Goal: Task Accomplishment & Management: Manage account settings

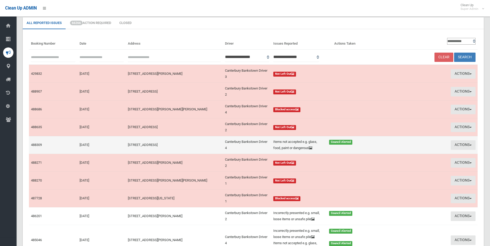
scroll to position [79, 0]
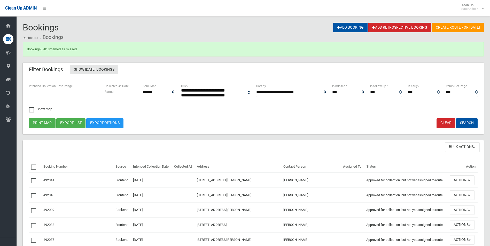
select select
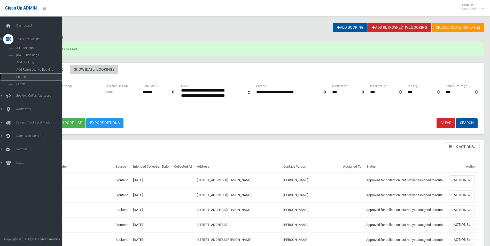
drag, startPoint x: 22, startPoint y: 76, endPoint x: 74, endPoint y: 70, distance: 52.6
click at [22, 76] on span "Search" at bounding box center [38, 77] width 47 height 4
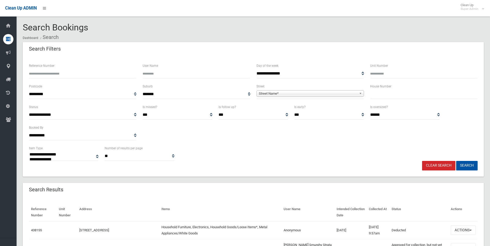
select select
click at [82, 73] on input "Reference Number" at bounding box center [82, 74] width 107 height 10
type input "******"
click at [456, 161] on button "Search" at bounding box center [466, 166] width 21 height 10
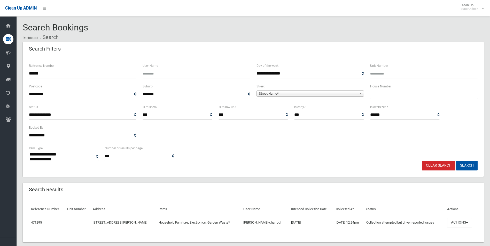
select select
click at [461, 224] on button "Actions" at bounding box center [459, 223] width 25 height 10
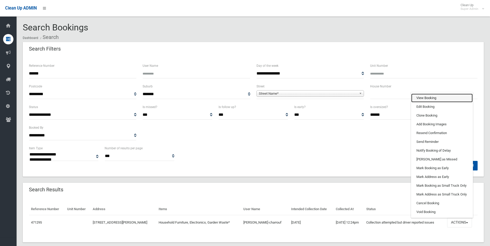
click at [427, 98] on link "View Booking" at bounding box center [441, 98] width 61 height 9
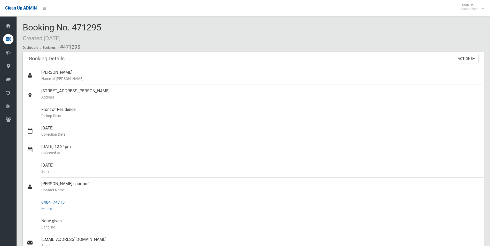
drag, startPoint x: 63, startPoint y: 46, endPoint x: 68, endPoint y: 200, distance: 153.2
copy section "471295 Booking Details Actions View Booking Edit Booking Clone Booking Add Book…"
click at [281, 84] on div "Amanda Nguyen Name of Booker" at bounding box center [260, 75] width 438 height 19
click at [264, 107] on div "Front of Residence Pickup Point" at bounding box center [260, 113] width 438 height 19
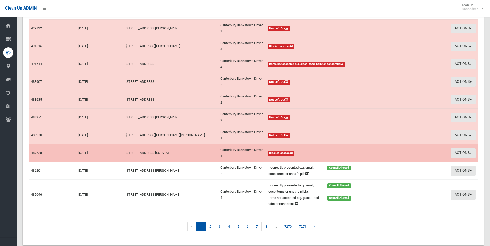
scroll to position [82, 0]
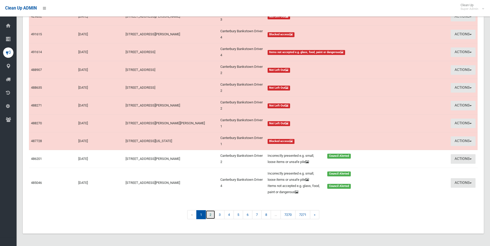
click at [210, 216] on link "2" at bounding box center [211, 214] width 10 height 9
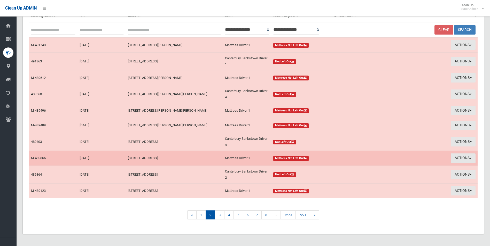
scroll to position [53, 0]
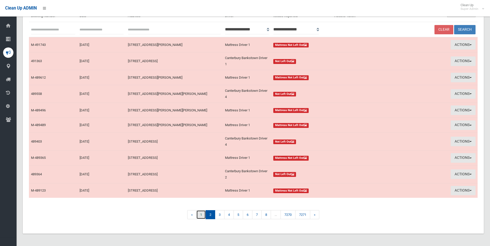
click at [201, 215] on link "1" at bounding box center [201, 214] width 10 height 9
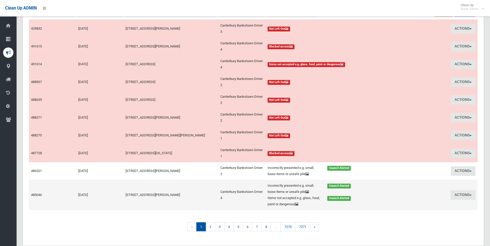
scroll to position [77, 0]
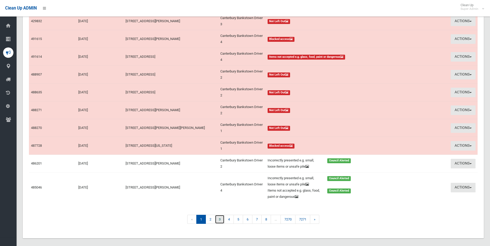
click at [219, 220] on link "3" at bounding box center [220, 219] width 10 height 9
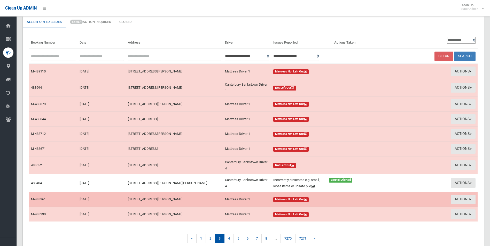
scroll to position [52, 0]
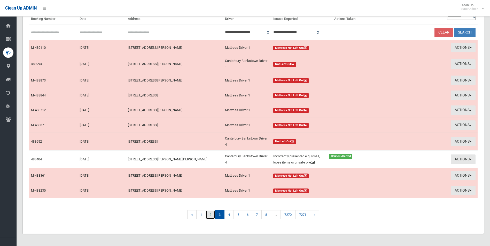
click at [209, 219] on link "2" at bounding box center [211, 214] width 10 height 9
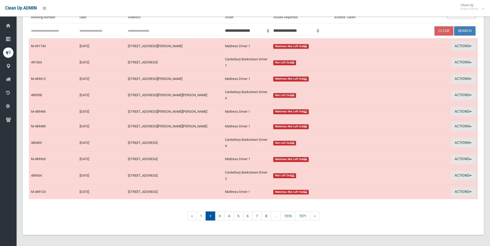
scroll to position [52, 0]
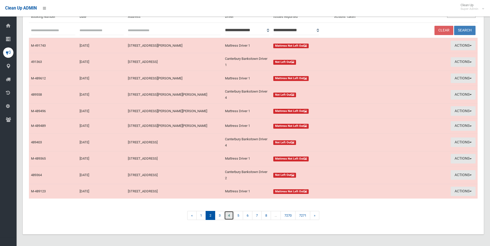
click at [231, 217] on link "4" at bounding box center [229, 215] width 10 height 9
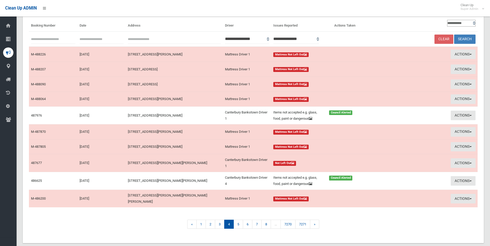
scroll to position [50, 0]
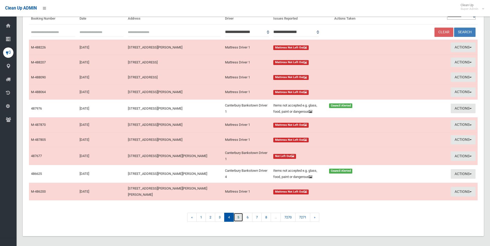
click at [239, 216] on link "5" at bounding box center [238, 217] width 10 height 9
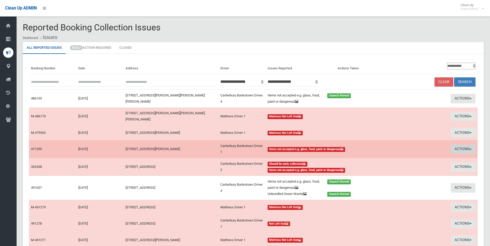
click at [459, 145] on button "Actions" at bounding box center [463, 150] width 25 height 10
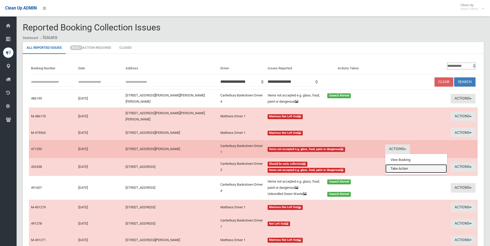
click at [390, 166] on link "Take Action" at bounding box center [415, 168] width 61 height 9
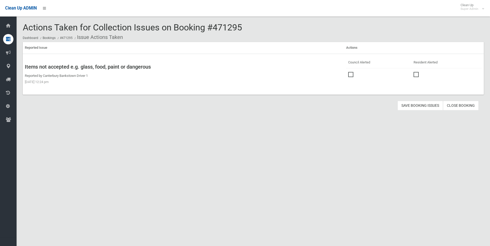
click at [350, 72] on span at bounding box center [352, 72] width 8 height 0
drag, startPoint x: 413, startPoint y: 106, endPoint x: 333, endPoint y: 78, distance: 84.5
click at [412, 106] on button "Save Booking Issues" at bounding box center [419, 106] width 45 height 10
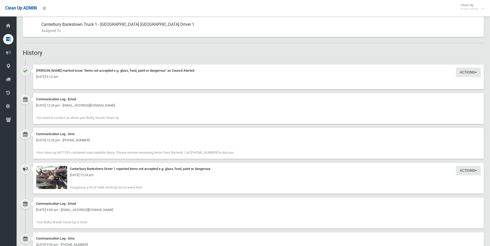
scroll to position [308, 0]
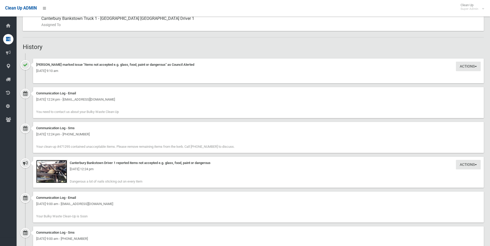
click at [57, 176] on img at bounding box center [51, 171] width 31 height 23
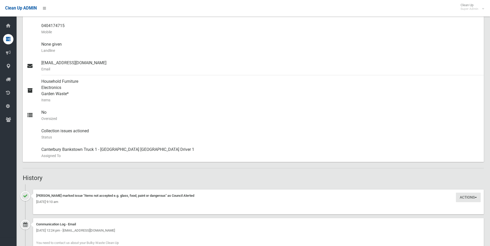
scroll to position [127, 0]
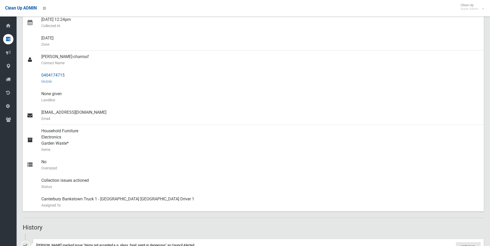
click at [138, 86] on div "0404174715 Mobile" at bounding box center [260, 78] width 438 height 19
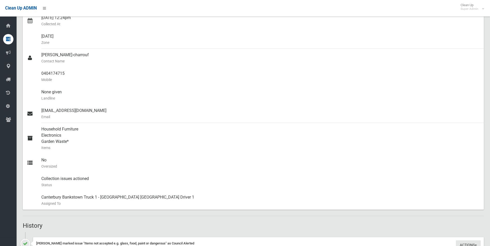
scroll to position [0, 0]
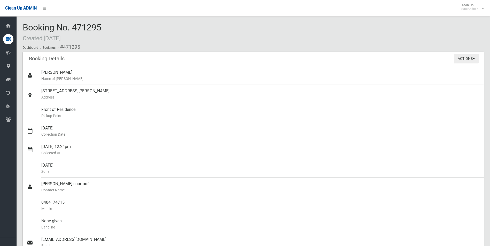
click at [466, 56] on button "Actions" at bounding box center [466, 59] width 25 height 10
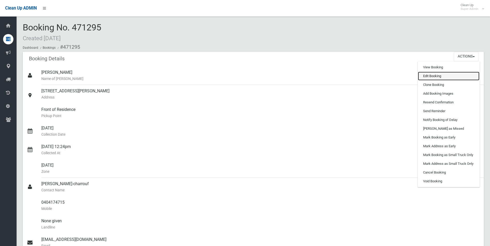
click at [432, 77] on link "Edit Booking" at bounding box center [448, 76] width 61 height 9
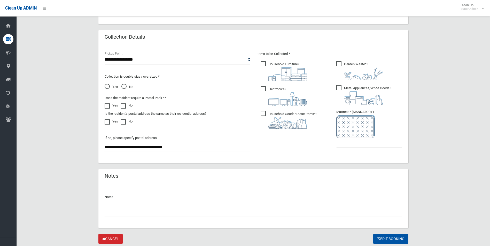
scroll to position [265, 0]
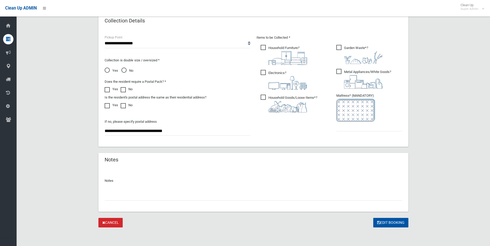
click at [126, 195] on input "text" at bounding box center [253, 196] width 297 height 10
paste input "********"
type input "**********"
click at [354, 126] on input "text" at bounding box center [369, 127] width 66 height 10
type input "*"
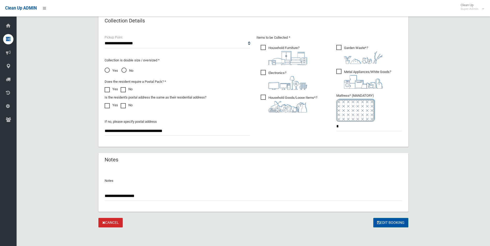
click at [387, 224] on button "Edit Booking" at bounding box center [390, 223] width 35 height 10
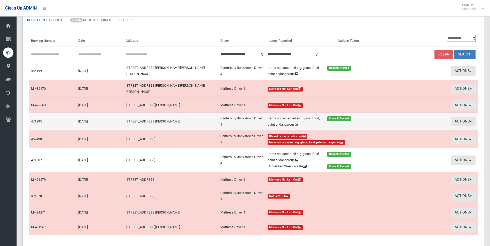
scroll to position [62, 0]
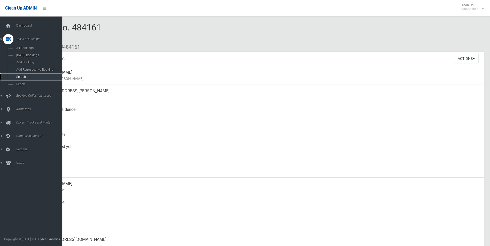
click at [21, 77] on span "Search" at bounding box center [38, 77] width 47 height 4
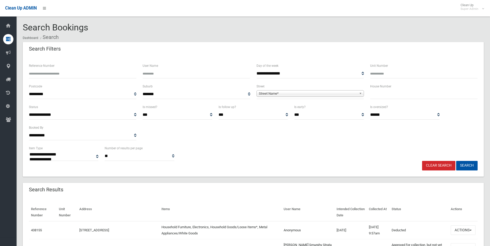
select select
click at [283, 95] on span "Street Name*" at bounding box center [308, 94] width 98 height 6
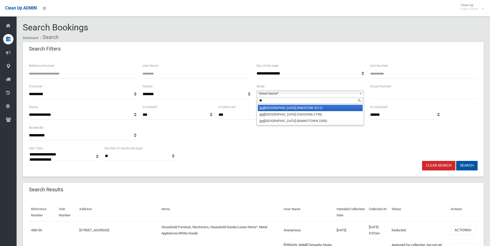
type input "*"
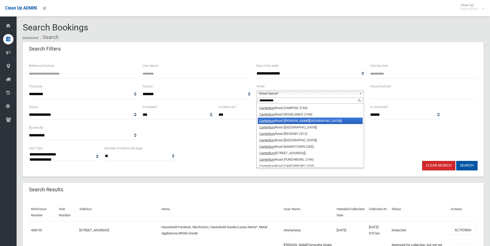
type input "**********"
click at [278, 121] on li "Canterbury Road (BELMORE 2192)" at bounding box center [310, 121] width 105 height 6
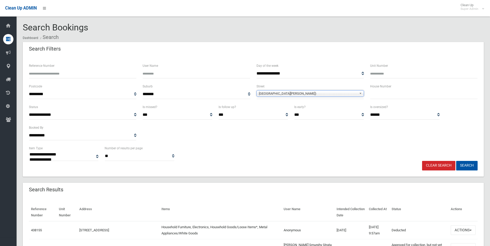
click at [379, 97] on input "text" at bounding box center [423, 95] width 107 height 10
type input "***"
click at [456, 161] on button "Search" at bounding box center [466, 166] width 21 height 10
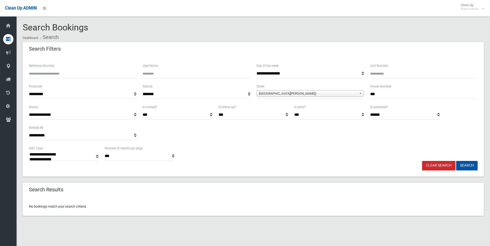
select select
click at [413, 96] on input "***" at bounding box center [423, 95] width 107 height 10
type input "***"
click at [456, 161] on button "Search" at bounding box center [466, 166] width 21 height 10
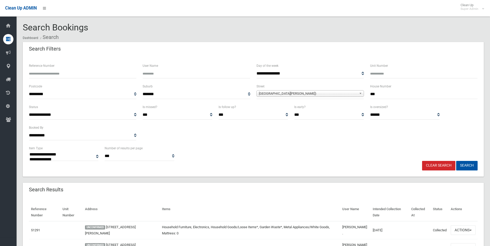
select select
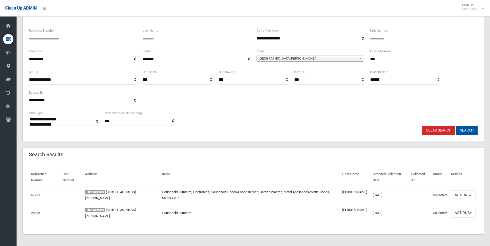
scroll to position [36, 0]
click at [395, 57] on input "***" at bounding box center [423, 59] width 107 height 10
type input "***"
click at [456, 125] on button "Search" at bounding box center [466, 130] width 21 height 10
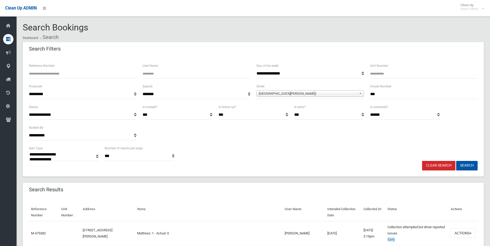
select select
click at [383, 93] on input "***" at bounding box center [423, 95] width 107 height 10
type input "***"
click at [456, 161] on button "Search" at bounding box center [466, 166] width 21 height 10
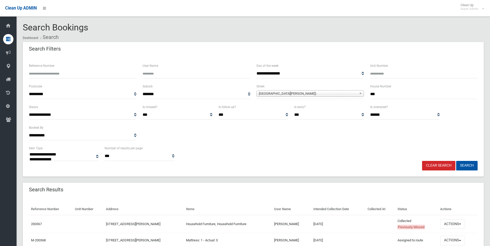
select select
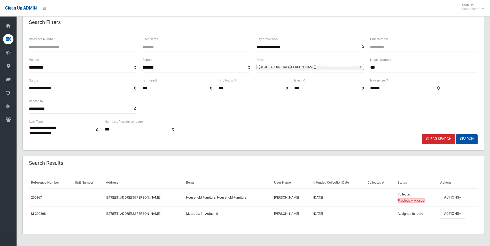
click at [410, 67] on input "***" at bounding box center [423, 68] width 107 height 10
type input "***"
click at [456, 135] on button "Search" at bounding box center [466, 140] width 21 height 10
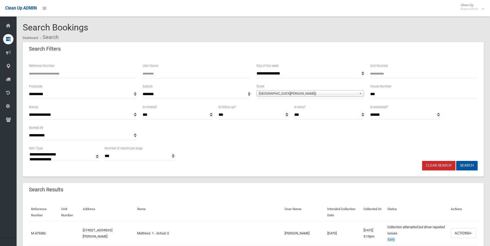
select select
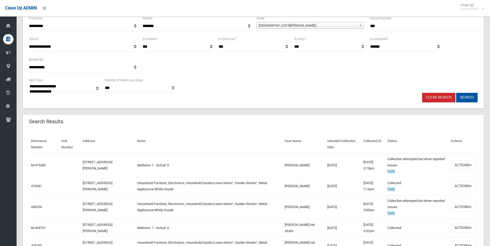
scroll to position [77, 0]
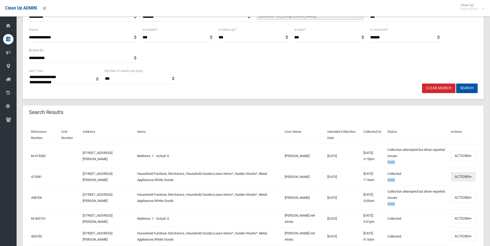
click at [460, 176] on button "Actions" at bounding box center [463, 177] width 25 height 10
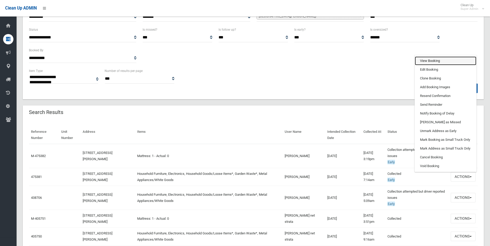
click at [439, 61] on link "View Booking" at bounding box center [445, 61] width 61 height 9
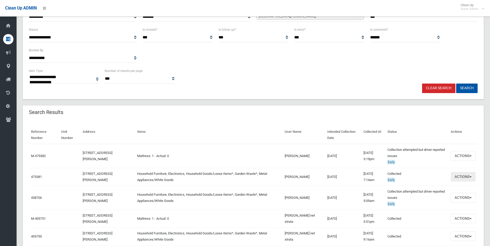
click at [464, 176] on button "Actions" at bounding box center [463, 177] width 25 height 10
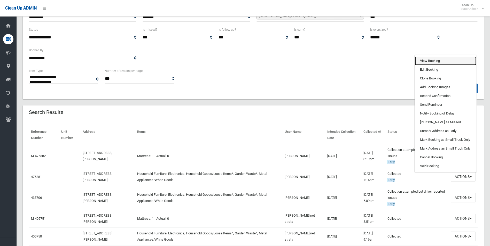
click at [430, 60] on link "View Booking" at bounding box center [445, 61] width 61 height 9
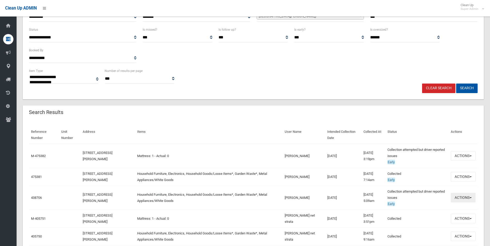
click at [464, 196] on button "Actions" at bounding box center [463, 198] width 25 height 10
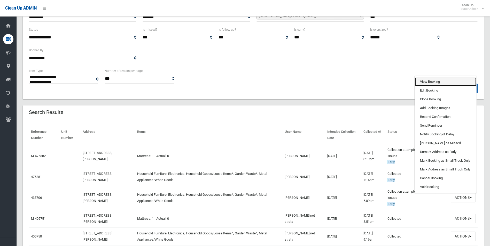
click at [426, 81] on link "View Booking" at bounding box center [445, 81] width 61 height 9
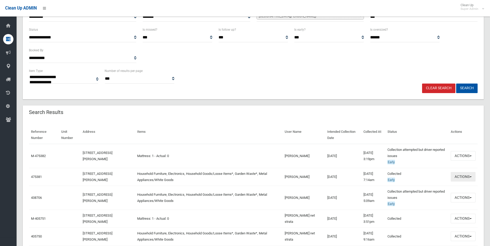
click at [461, 176] on button "Actions" at bounding box center [463, 177] width 25 height 10
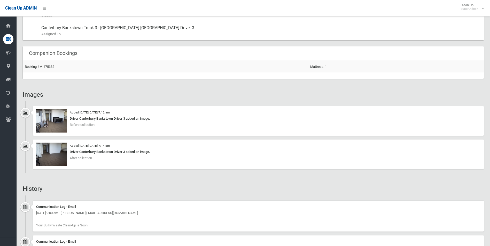
scroll to position [310, 0]
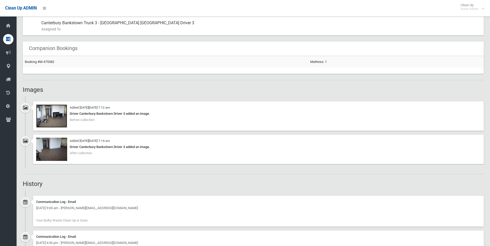
click at [55, 119] on img at bounding box center [51, 116] width 31 height 23
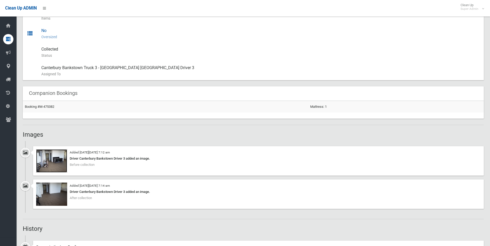
scroll to position [258, 0]
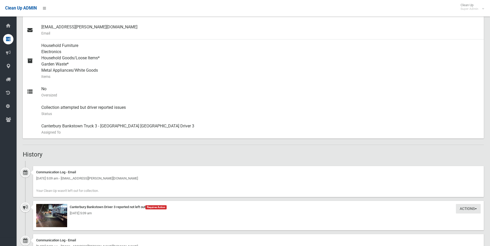
scroll to position [258, 0]
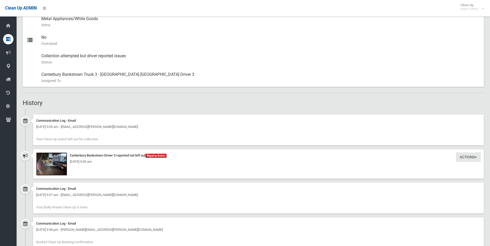
click at [60, 168] on img at bounding box center [51, 164] width 31 height 23
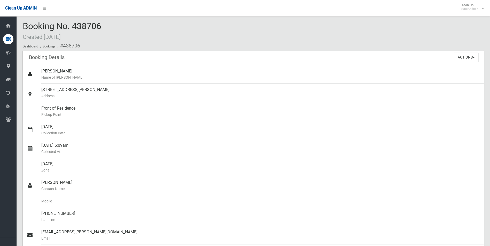
scroll to position [0, 0]
